Goal: Task Accomplishment & Management: Manage account settings

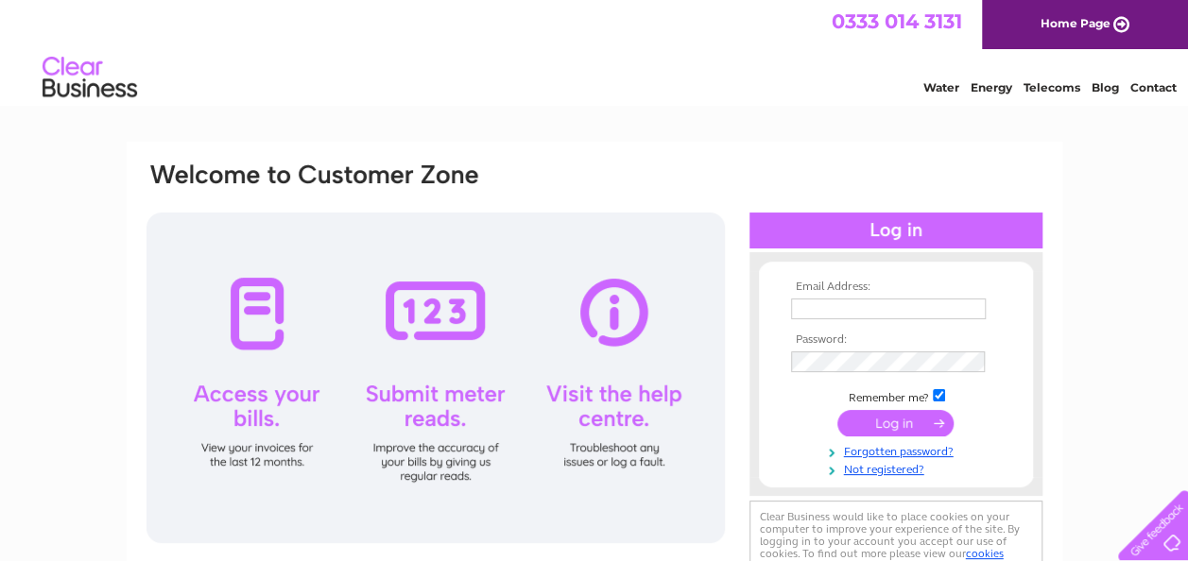
type input "suzie.tarleton@wsp.com"
click at [885, 423] on input "submit" at bounding box center [895, 423] width 116 height 26
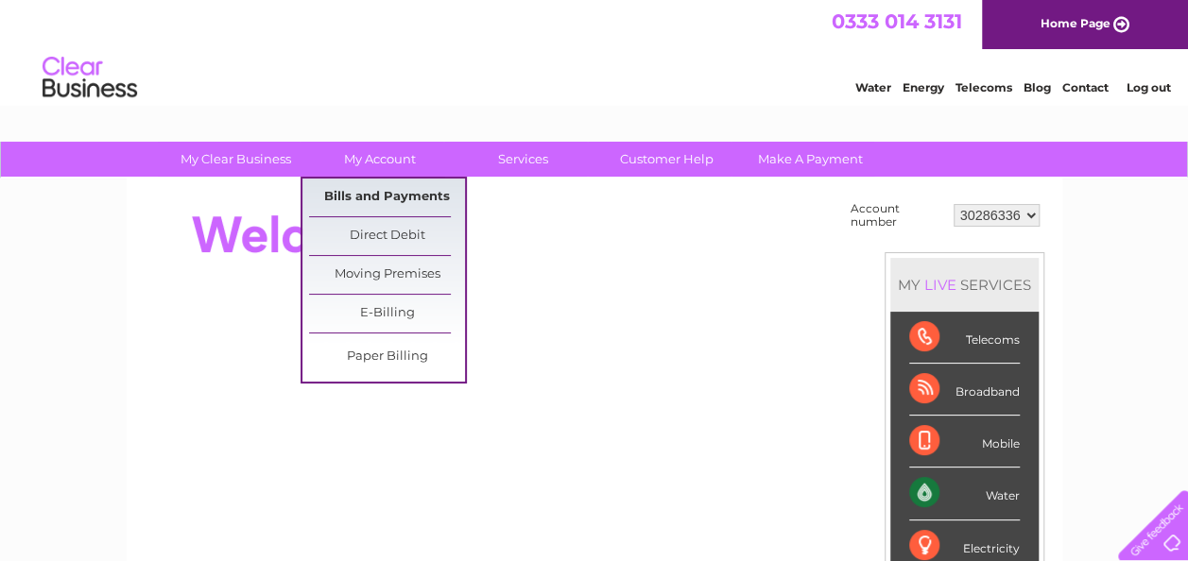
click at [382, 197] on link "Bills and Payments" at bounding box center [387, 198] width 156 height 38
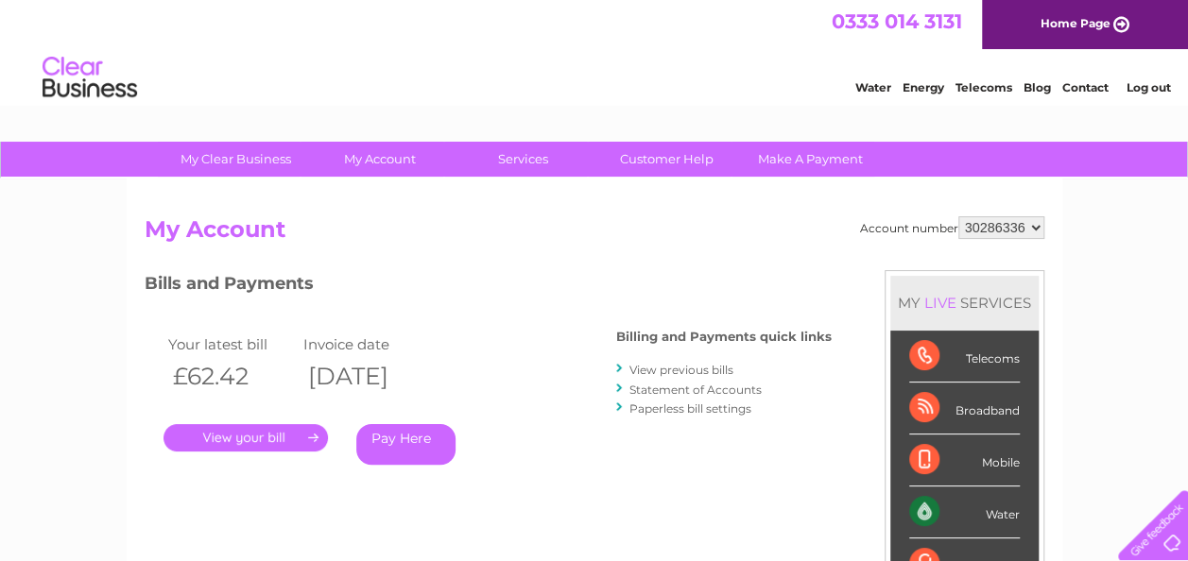
click at [248, 436] on link "." at bounding box center [245, 437] width 164 height 27
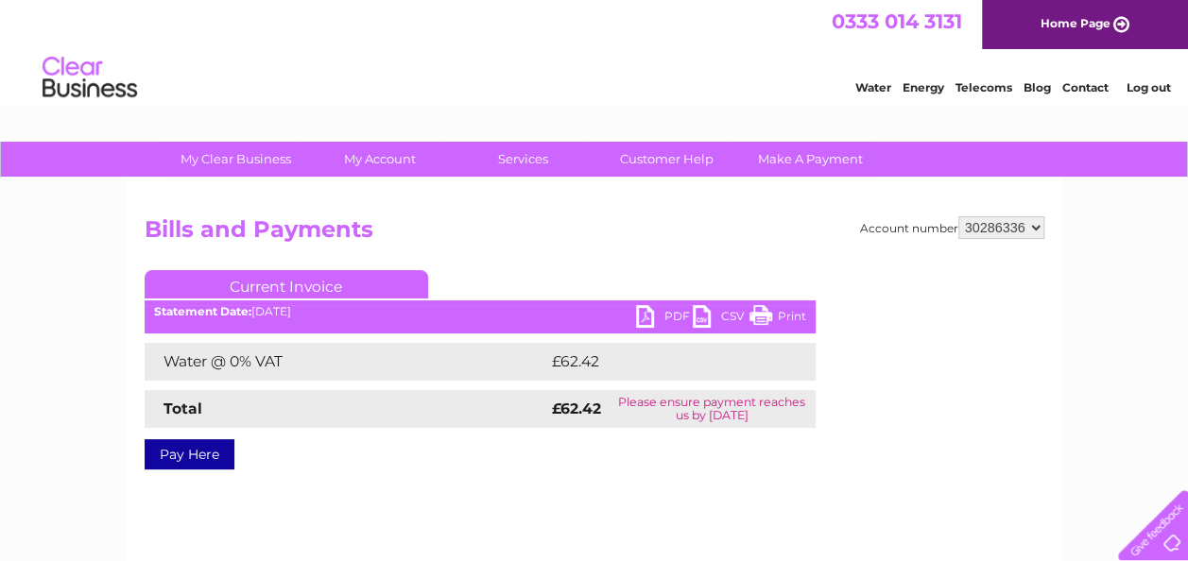
click at [646, 320] on link "PDF" at bounding box center [664, 318] width 57 height 27
